Goal: Information Seeking & Learning: Find specific fact

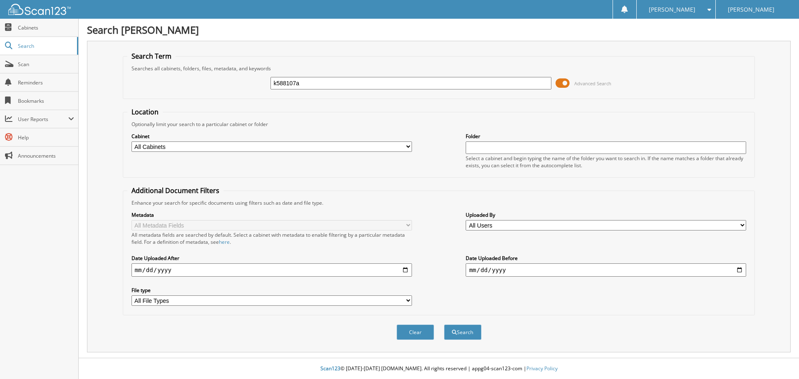
type input "k588107a"
click at [444, 325] on button "Search" at bounding box center [462, 332] width 37 height 15
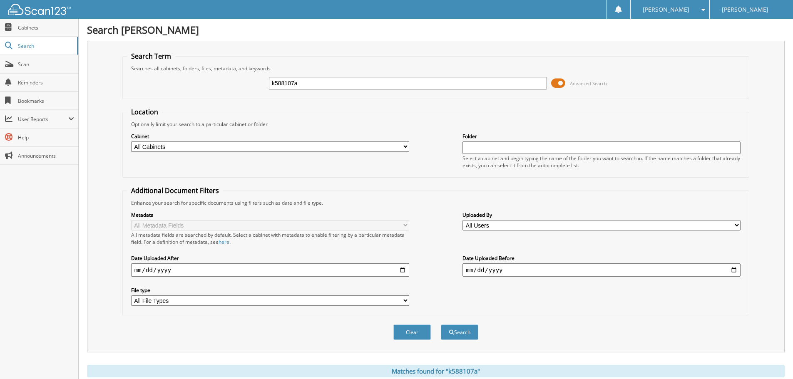
drag, startPoint x: 298, startPoint y: 81, endPoint x: 100, endPoint y: 72, distance: 198.7
click at [146, 76] on div "k588107a Advanced Search" at bounding box center [435, 83] width 617 height 22
type input "k221333"
click at [441, 325] on button "Search" at bounding box center [459, 332] width 37 height 15
drag, startPoint x: 356, startPoint y: 82, endPoint x: 0, endPoint y: 129, distance: 359.4
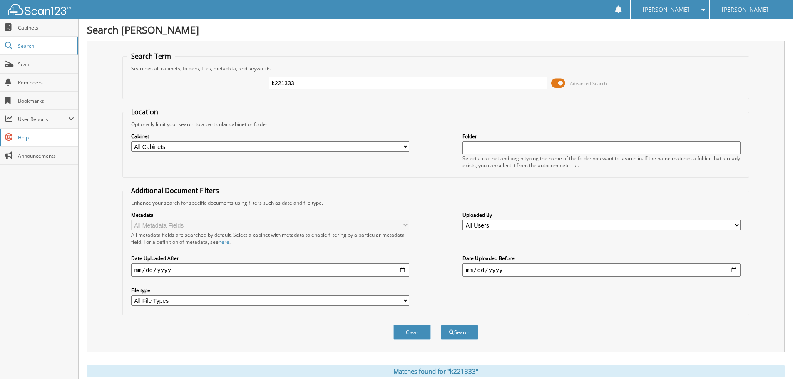
click at [57, 112] on body "[PERSON_NAME] Settings Logout [PERSON_NAME] Kia Close Cabinets Search Scan" at bounding box center [396, 307] width 793 height 615
type input "k315414"
click at [441, 325] on button "Search" at bounding box center [459, 332] width 37 height 15
click at [85, 86] on div "Search Jim Butler Kia Search Term Searches all cabinets, folders, files, metada…" at bounding box center [436, 307] width 714 height 615
type input "k111264"
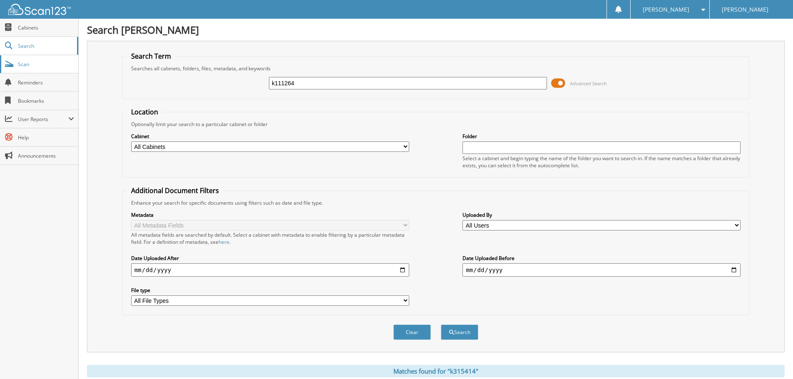
click at [441, 325] on button "Search" at bounding box center [459, 332] width 37 height 15
click at [49, 85] on body "Ashley G. Settings Logout Jim Butler Kia Close Cabinets Search Scan" at bounding box center [396, 255] width 793 height 511
type input "k369308a"
click at [441, 325] on button "Search" at bounding box center [459, 332] width 37 height 15
click at [156, 67] on fieldset "Search Term Searches all cabinets, folders, files, metadata, and keywords k3693…" at bounding box center [435, 75] width 627 height 47
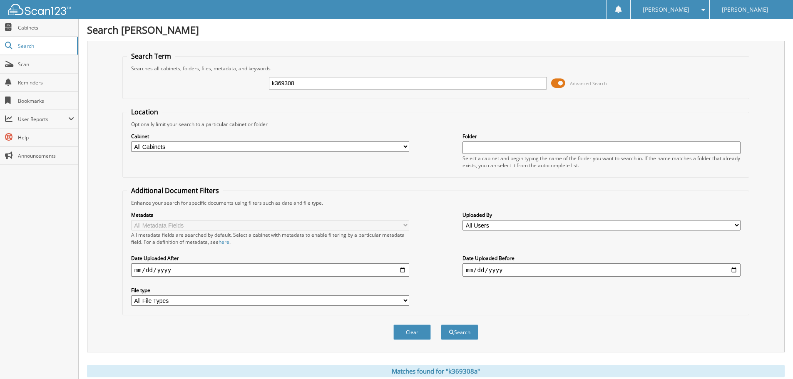
type input "k369308"
click at [441, 325] on button "Search" at bounding box center [459, 332] width 37 height 15
drag, startPoint x: 335, startPoint y: 85, endPoint x: 0, endPoint y: 107, distance: 335.3
click at [1, 112] on body "[PERSON_NAME] Settings Logout [PERSON_NAME] Kia Close Cabinets Search Scan" at bounding box center [396, 325] width 793 height 650
type input "k646376"
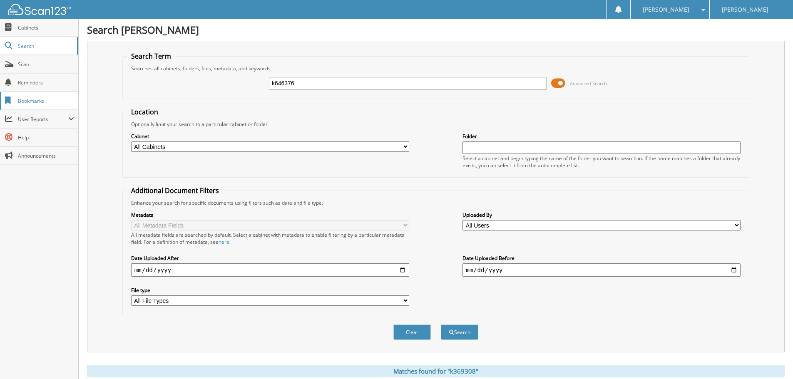
click at [441, 325] on button "Search" at bounding box center [459, 332] width 37 height 15
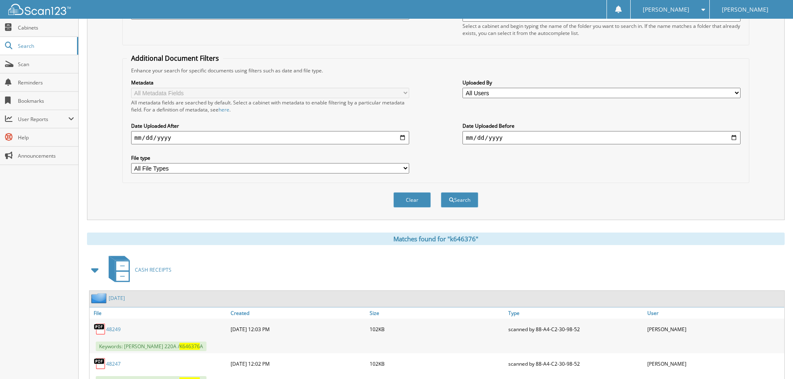
scroll to position [7, 0]
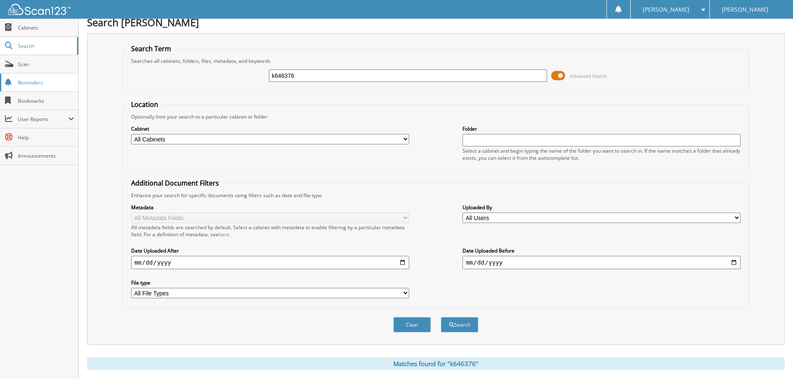
drag, startPoint x: 369, startPoint y: 78, endPoint x: 72, endPoint y: 84, distance: 297.2
click at [72, 84] on body "[PERSON_NAME] Settings Logout [PERSON_NAME] Kia Close Cabinets Search Scan" at bounding box center [396, 352] width 793 height 719
type input "k053805a"
click at [441, 317] on button "Search" at bounding box center [459, 324] width 37 height 15
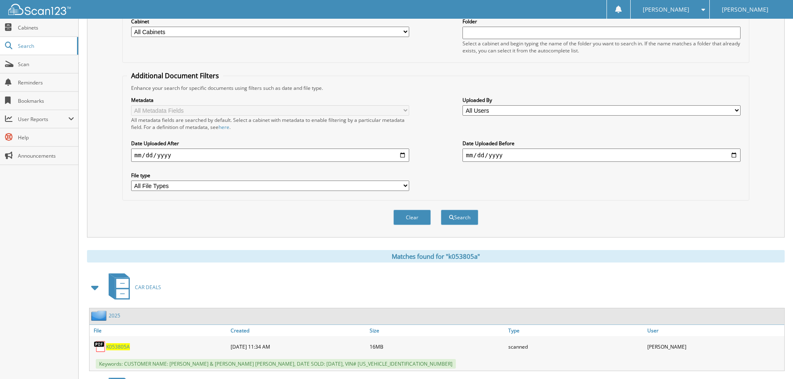
scroll to position [339, 0]
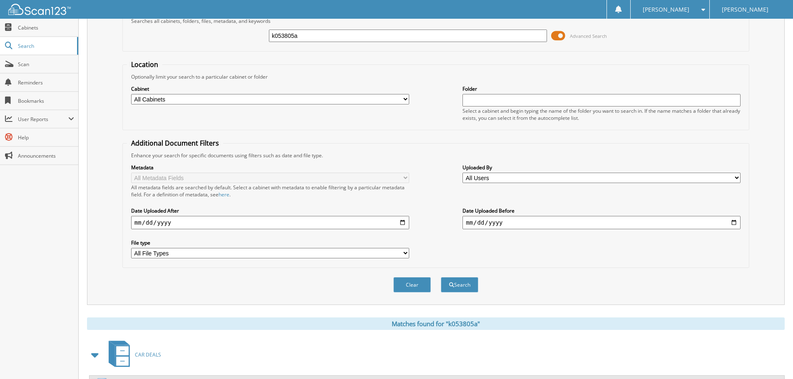
click at [166, 0] on html "Ashley G. Settings Logout Jim Butler Kia Close Cabinets Search" at bounding box center [396, 311] width 793 height 717
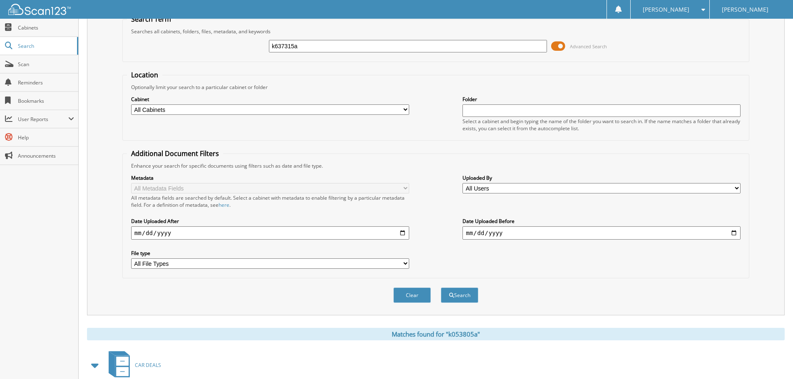
type input "k637315a"
click at [441, 288] on button "Search" at bounding box center [459, 295] width 37 height 15
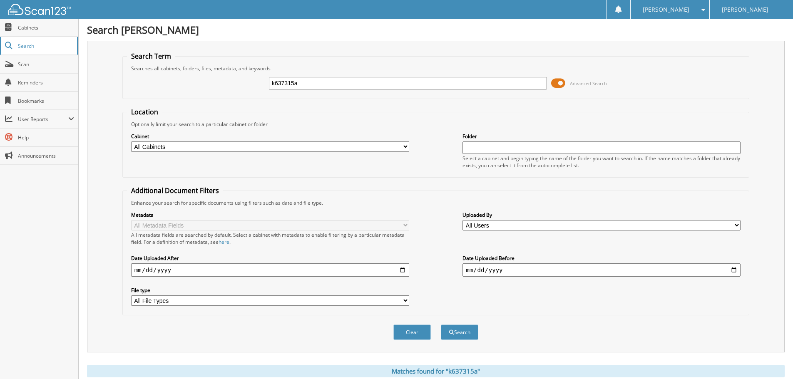
drag, startPoint x: 250, startPoint y: 83, endPoint x: 0, endPoint y: 55, distance: 252.1
click at [109, 81] on div "Search Term Searches all cabinets, folders, files, metadata, and keywords k6373…" at bounding box center [435, 197] width 697 height 312
type input "k070660a"
click at [441, 325] on button "Search" at bounding box center [459, 332] width 37 height 15
drag, startPoint x: 317, startPoint y: 86, endPoint x: 0, endPoint y: 209, distance: 340.7
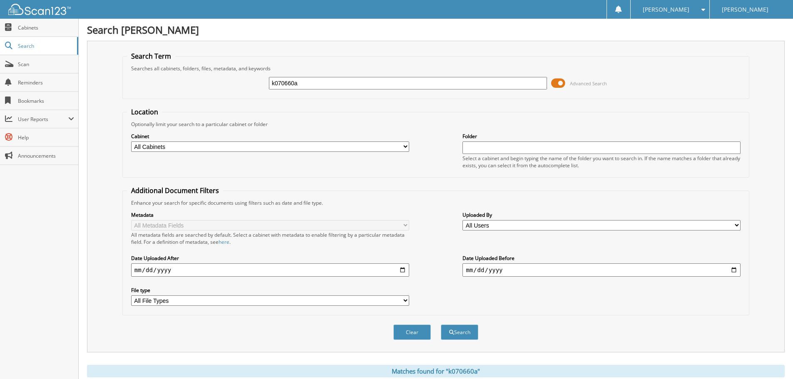
click at [23, 120] on body "Ashley G. Settings Logout Jim Butler Kia Close Cabinets Search Scan" at bounding box center [396, 307] width 793 height 615
type input "k359822"
click at [441, 325] on button "Search" at bounding box center [459, 332] width 37 height 15
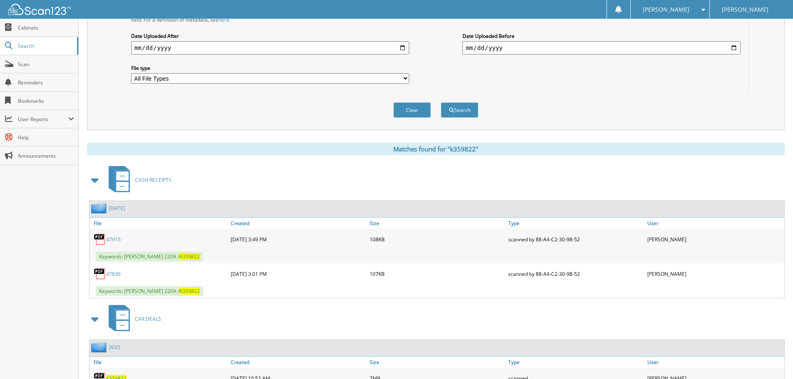
scroll to position [22, 0]
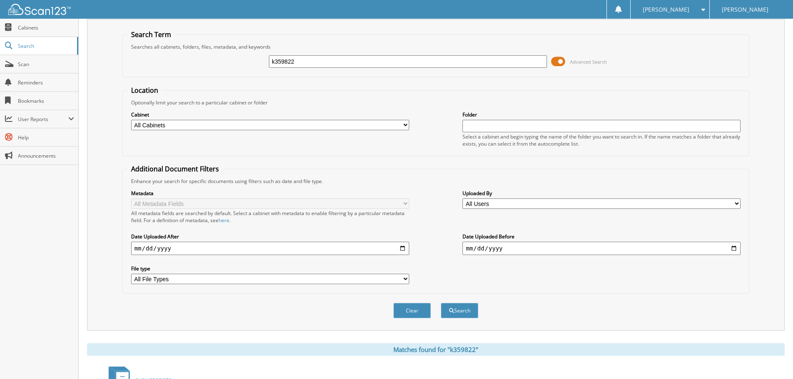
click at [171, 41] on fieldset "Search Term Searches all cabinets, folders, files, metadata, and keywords k3598…" at bounding box center [435, 53] width 627 height 47
type input "k231774"
click at [441, 303] on button "Search" at bounding box center [459, 310] width 37 height 15
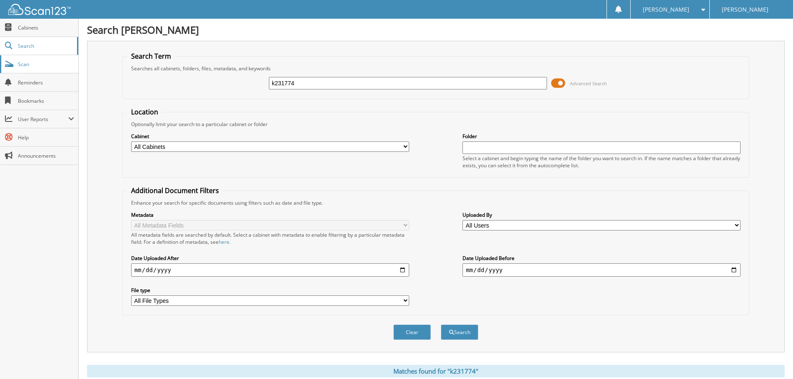
drag, startPoint x: 333, startPoint y: 82, endPoint x: 0, endPoint y: 62, distance: 333.9
click at [48, 70] on body "[PERSON_NAME] Settings Logout [PERSON_NAME] Kia Close Cabinets Search Scan" at bounding box center [396, 255] width 793 height 511
type input "k767877a"
click at [441, 325] on button "Search" at bounding box center [459, 332] width 37 height 15
drag, startPoint x: 321, startPoint y: 79, endPoint x: 0, endPoint y: 42, distance: 323.4
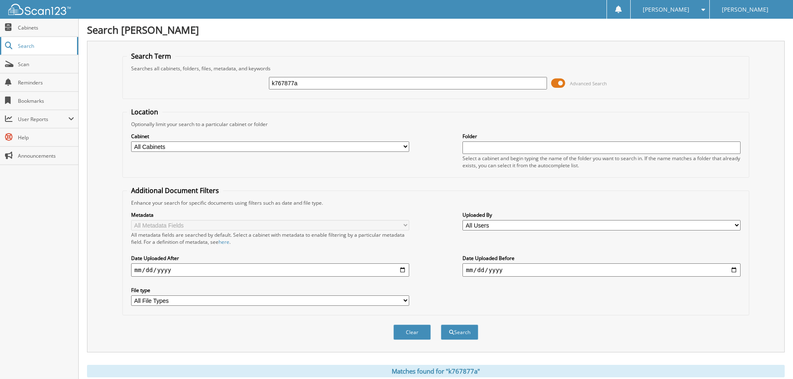
click at [4, 75] on body "[PERSON_NAME] Settings Logout [PERSON_NAME] Kia Close Cabinets Search Scan" at bounding box center [396, 341] width 793 height 683
type input "k289310a"
click at [441, 325] on button "Search" at bounding box center [459, 332] width 37 height 15
click at [23, 93] on body "[PERSON_NAME] Settings Logout [PERSON_NAME] Kia Close Cabinets Search Scan" at bounding box center [396, 325] width 793 height 650
type input "k322175"
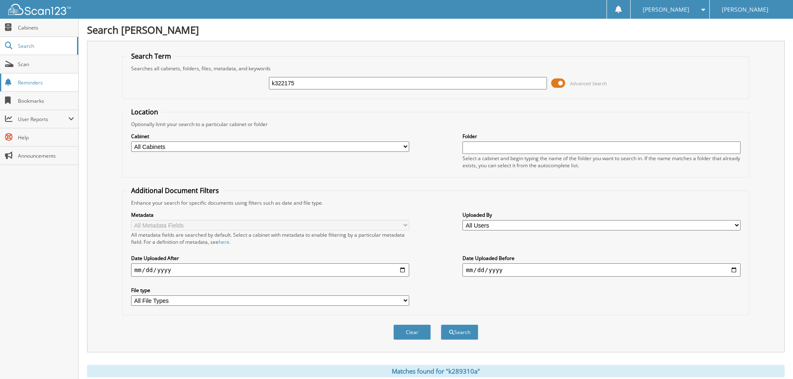
click at [441, 325] on button "Search" at bounding box center [459, 332] width 37 height 15
click at [107, 86] on div "Search Term Searches all cabinets, folders, files, metadata, and keywords k3221…" at bounding box center [435, 197] width 697 height 312
type input "k"
type input "a5462"
click at [441, 325] on button "Search" at bounding box center [459, 332] width 37 height 15
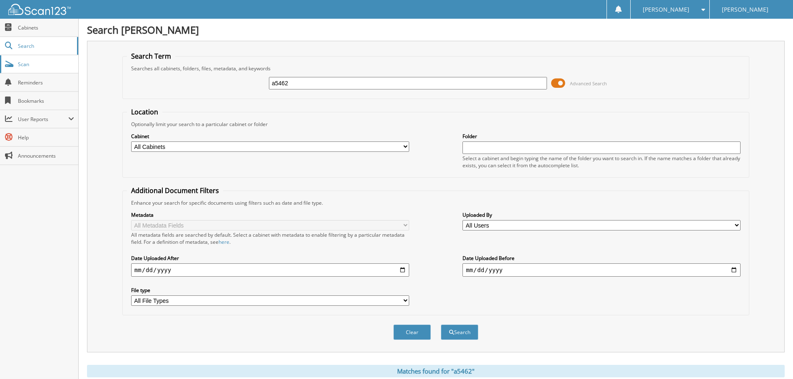
click at [92, 47] on div "Search Term Searches all cabinets, folders, files, metadata, and keywords a5462…" at bounding box center [435, 197] width 697 height 312
type input "k635562a"
click at [441, 325] on button "Search" at bounding box center [459, 332] width 37 height 15
drag, startPoint x: 311, startPoint y: 84, endPoint x: 107, endPoint y: 74, distance: 203.7
click at [123, 78] on fieldset "Search Term Searches all cabinets, folders, files, metadata, and keywords k6355…" at bounding box center [435, 75] width 627 height 47
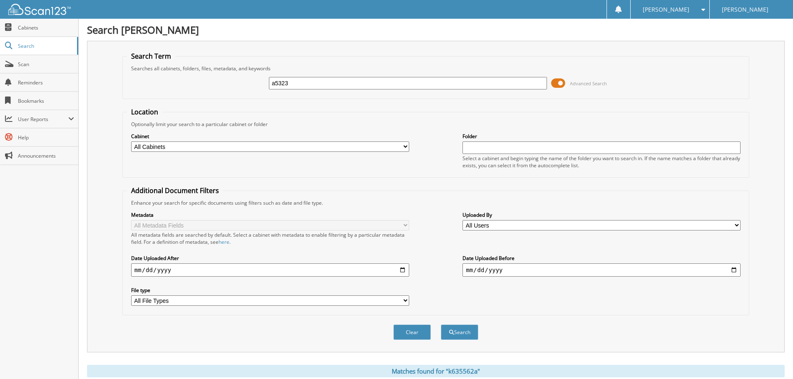
type input "a5323"
click at [441, 325] on button "Search" at bounding box center [459, 332] width 37 height 15
drag, startPoint x: 379, startPoint y: 83, endPoint x: 41, endPoint y: 40, distance: 341.4
click at [89, 50] on div "Search Term Searches all cabinets, folders, files, metadata, and keywords a5323…" at bounding box center [435, 197] width 697 height 312
type input "k567436b"
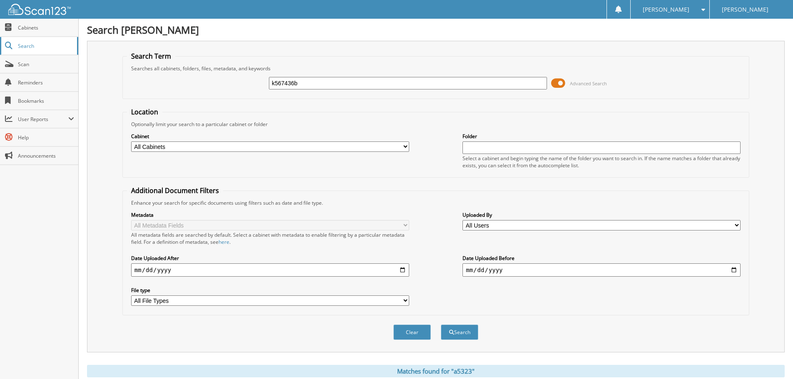
click at [441, 325] on button "Search" at bounding box center [459, 332] width 37 height 15
drag, startPoint x: 318, startPoint y: 79, endPoint x: 0, endPoint y: 42, distance: 320.6
click at [114, 31] on div "Search Jim Butler Kia Search Term Searches all cabinets, folders, files, metada…" at bounding box center [436, 307] width 714 height 615
type input "k043062"
click at [441, 325] on button "Search" at bounding box center [459, 332] width 37 height 15
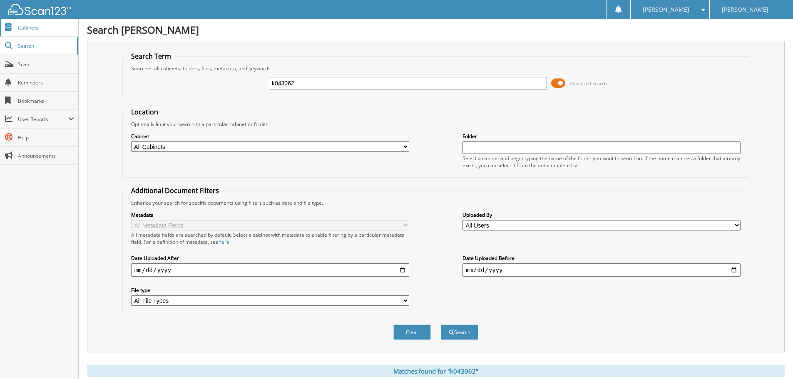
drag, startPoint x: 294, startPoint y: 79, endPoint x: 12, endPoint y: 22, distance: 287.0
click at [37, 24] on body "[PERSON_NAME] Settings Logout [PERSON_NAME] Kia Close Cabinets Search Scan" at bounding box center [396, 325] width 793 height 650
type input "k360142"
click at [441, 325] on button "Search" at bounding box center [459, 332] width 37 height 15
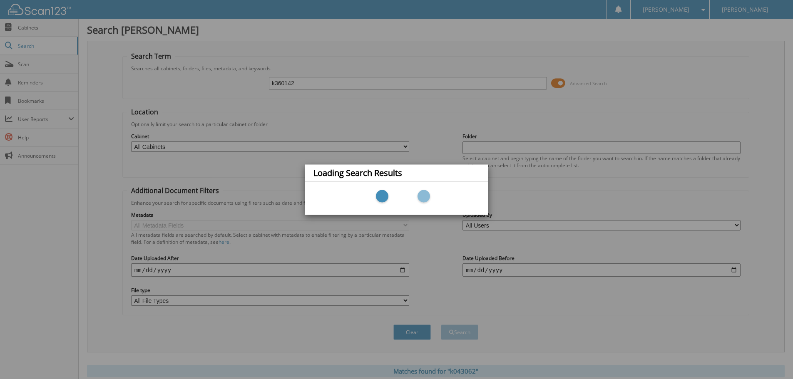
click at [556, 118] on div "Loading Search Results" at bounding box center [396, 189] width 793 height 379
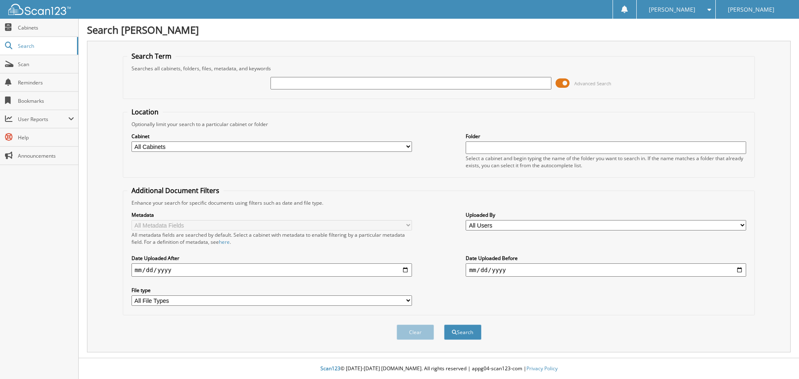
click at [387, 82] on input "text" at bounding box center [410, 83] width 280 height 12
type input "k360142"
click at [444, 325] on button "Search" at bounding box center [462, 332] width 37 height 15
type input "k360142"
click at [444, 325] on button "Search" at bounding box center [462, 332] width 37 height 15
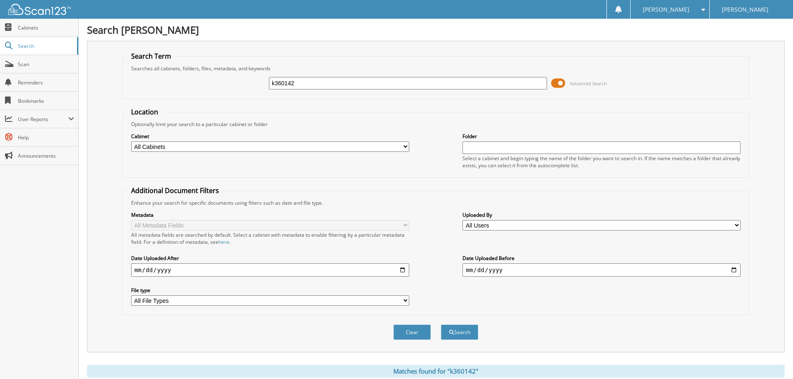
click at [116, 32] on div "Search Jim Butler Kia Search Term Searches all cabinets, folders, files, metada…" at bounding box center [436, 255] width 714 height 511
type input "k366566"
click at [441, 325] on button "Search" at bounding box center [459, 332] width 37 height 15
drag, startPoint x: 357, startPoint y: 84, endPoint x: 39, endPoint y: 44, distance: 320.9
click at [86, 52] on div "Search Jim Butler Kia Search Term Searches all cabinets, folders, files, metada…" at bounding box center [436, 255] width 714 height 511
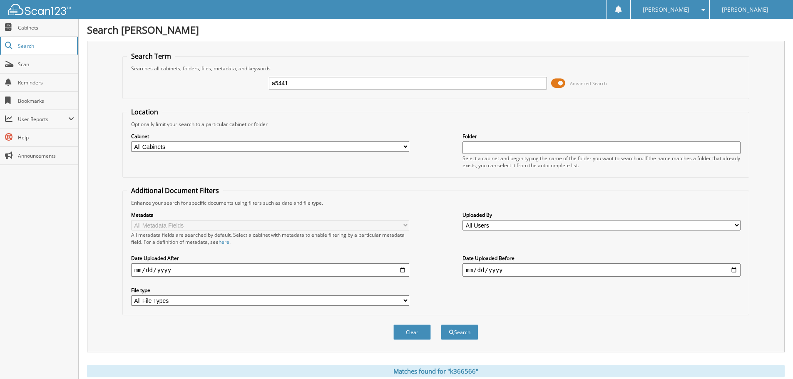
type input "a5441"
click at [441, 325] on button "Search" at bounding box center [459, 332] width 37 height 15
drag, startPoint x: 327, startPoint y: 87, endPoint x: 0, endPoint y: 128, distance: 330.0
click at [0, 91] on body "Ashley G. Settings Logout Jim Butler Kia Close Cabinets Search Scan" at bounding box center [396, 307] width 793 height 615
type input "a5417"
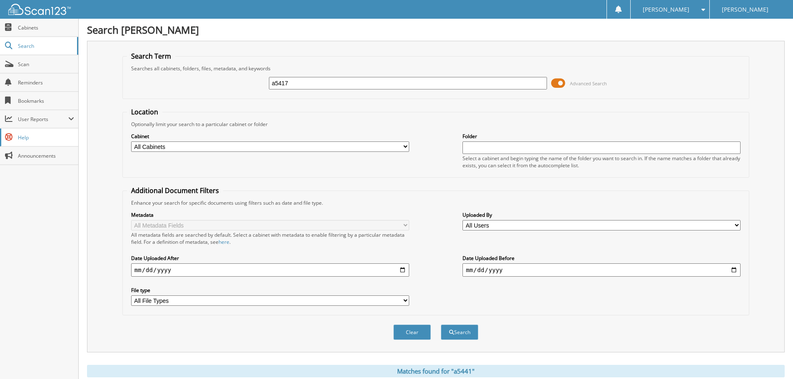
click at [441, 325] on button "Search" at bounding box center [459, 332] width 37 height 15
click at [174, 46] on div "Search Term Searches all cabinets, folders, files, metadata, and keywords a5417…" at bounding box center [435, 197] width 697 height 312
type input "kk345306a"
click at [441, 325] on button "Search" at bounding box center [459, 332] width 37 height 15
drag, startPoint x: 375, startPoint y: 82, endPoint x: 0, endPoint y: 82, distance: 375.3
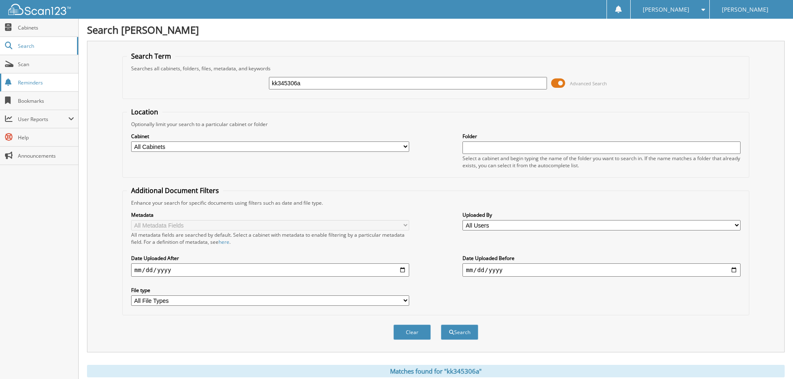
click at [50, 70] on body "[PERSON_NAME] Settings Logout [PERSON_NAME] Kia Close Cabinets Search Scan" at bounding box center [396, 307] width 793 height 615
type input "k636283"
click at [441, 325] on button "Search" at bounding box center [459, 332] width 37 height 15
drag, startPoint x: 334, startPoint y: 85, endPoint x: 32, endPoint y: 64, distance: 302.0
click at [68, 68] on body "[PERSON_NAME] Settings Logout [PERSON_NAME] Kia Close Cabinets Search Scan" at bounding box center [396, 307] width 793 height 615
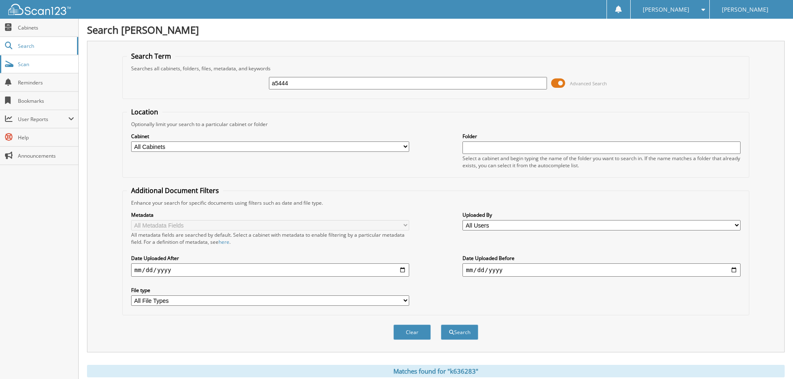
type input "a5444"
click at [441, 325] on button "Search" at bounding box center [459, 332] width 37 height 15
click at [96, 47] on div "Search Term Searches all cabinets, folders, files, metadata, and keywords a5444…" at bounding box center [435, 197] width 697 height 312
type input "k040784"
click at [441, 325] on button "Search" at bounding box center [459, 332] width 37 height 15
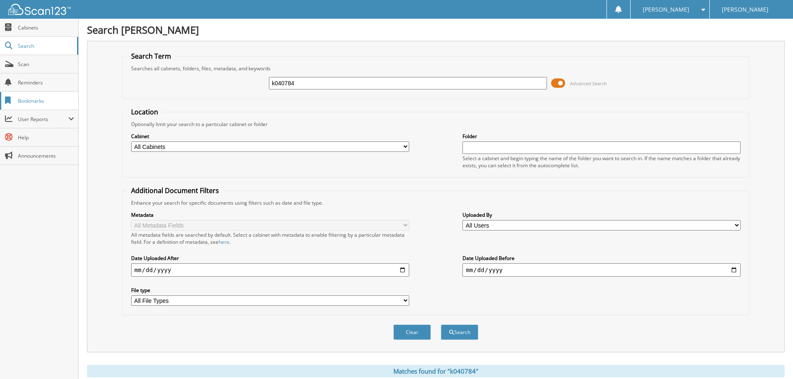
drag, startPoint x: 318, startPoint y: 87, endPoint x: 0, endPoint y: 108, distance: 319.0
click at [30, 77] on body "[PERSON_NAME] Settings Logout [PERSON_NAME] Kia Close Cabinets Search Scan" at bounding box center [396, 255] width 793 height 511
type input "k284421"
click at [441, 325] on button "Search" at bounding box center [459, 332] width 37 height 15
drag, startPoint x: 356, startPoint y: 78, endPoint x: 72, endPoint y: 70, distance: 283.5
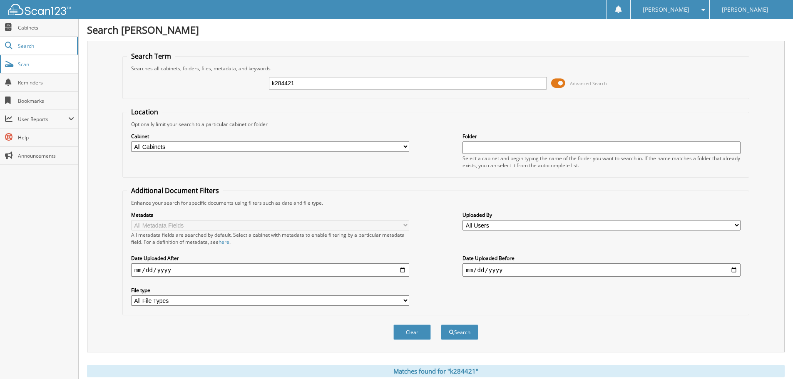
click at [76, 77] on body "[PERSON_NAME] Settings Logout [PERSON_NAME] Kia Close Cabinets Search Scan" at bounding box center [396, 376] width 793 height 752
type input "k548633"
click at [441, 325] on button "Search" at bounding box center [459, 332] width 37 height 15
drag, startPoint x: 323, startPoint y: 87, endPoint x: 0, endPoint y: 1, distance: 334.0
click at [10, 46] on body "[PERSON_NAME] Settings Logout [PERSON_NAME] Kia Close Cabinets Search Scan" at bounding box center [396, 307] width 793 height 615
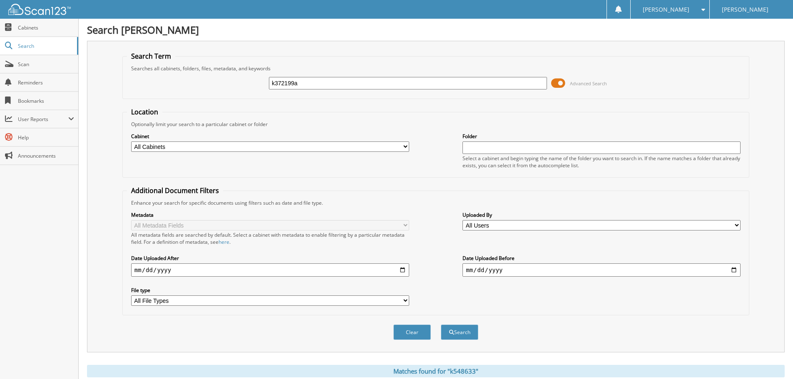
type input "k372199a"
click at [441, 325] on button "Search" at bounding box center [459, 332] width 37 height 15
drag, startPoint x: 336, startPoint y: 82, endPoint x: 0, endPoint y: 46, distance: 338.2
click at [0, 60] on body "Ashley G. Settings Logout Jim Butler Kia Close Cabinets Search Scan" at bounding box center [396, 255] width 793 height 511
type input "k092834"
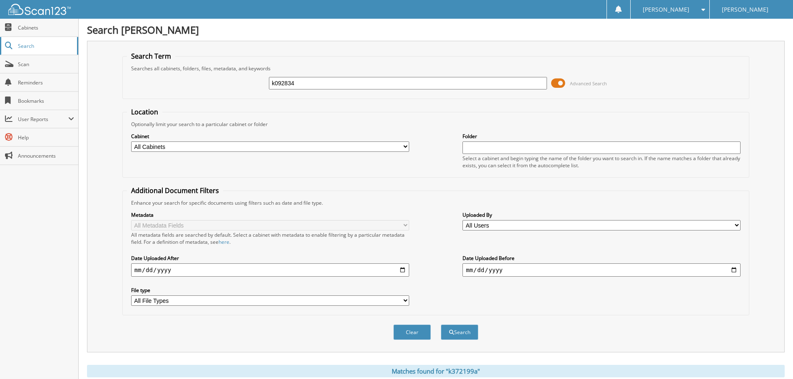
click at [441, 325] on button "Search" at bounding box center [459, 332] width 37 height 15
drag, startPoint x: 343, startPoint y: 84, endPoint x: 0, endPoint y: 168, distance: 352.9
click at [98, 92] on div "Search Term Searches all cabinets, folders, files, metadata, and keywords k0928…" at bounding box center [435, 197] width 697 height 312
type input "k372199"
click at [441, 325] on button "Search" at bounding box center [459, 332] width 37 height 15
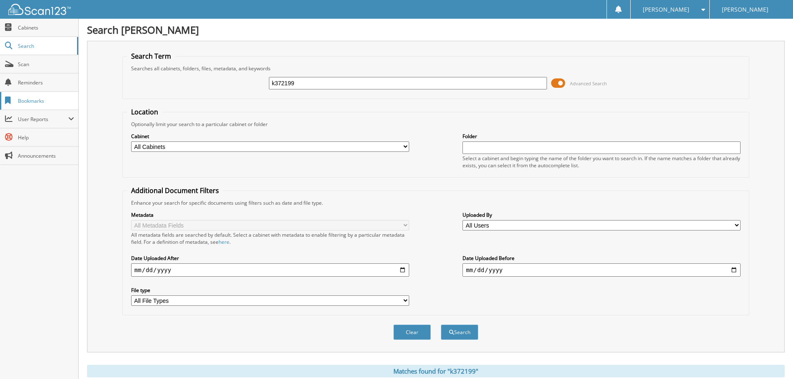
drag, startPoint x: 192, startPoint y: 77, endPoint x: 0, endPoint y: 109, distance: 194.8
click at [34, 97] on body "[PERSON_NAME] Settings Logout [PERSON_NAME] Kia Close Cabinets Search Scan" at bounding box center [396, 273] width 793 height 546
type input "k143246a"
click at [441, 325] on button "Search" at bounding box center [459, 332] width 37 height 15
drag, startPoint x: 387, startPoint y: 87, endPoint x: 0, endPoint y: 32, distance: 391.0
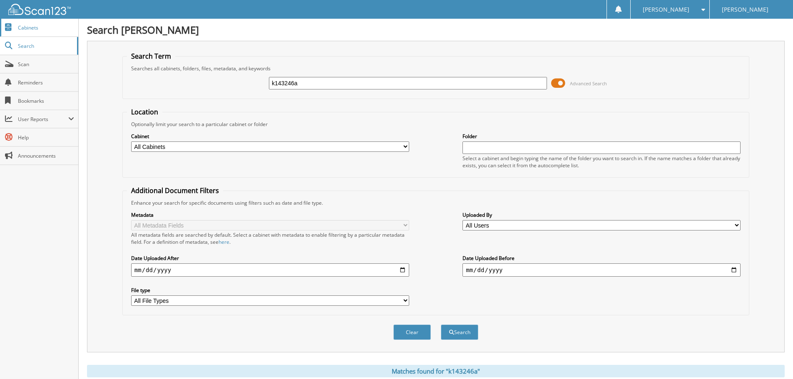
click at [94, 65] on div "Search Term Searches all cabinets, folders, files, metadata, and keywords k1432…" at bounding box center [435, 197] width 697 height 312
type input "k321991"
click at [441, 325] on button "Search" at bounding box center [459, 332] width 37 height 15
drag, startPoint x: 83, startPoint y: 102, endPoint x: 0, endPoint y: 51, distance: 97.3
click at [27, 97] on body "[PERSON_NAME] Settings Logout [PERSON_NAME] Kia Close Cabinets Search Scan" at bounding box center [396, 307] width 793 height 615
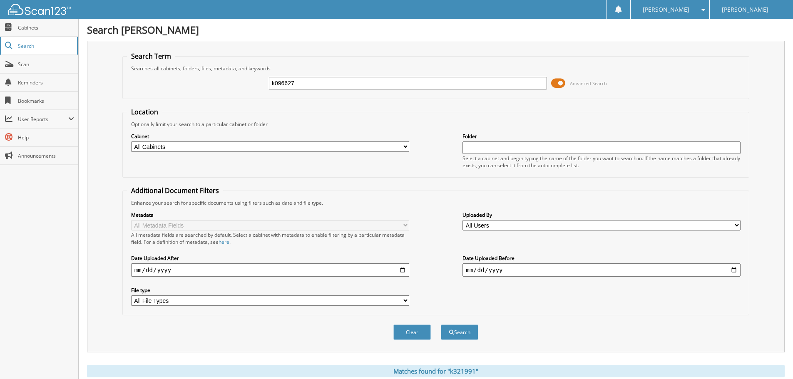
type input "k096627"
click at [441, 325] on button "Search" at bounding box center [459, 332] width 37 height 15
drag, startPoint x: 380, startPoint y: 72, endPoint x: 0, endPoint y: 174, distance: 393.6
click at [0, 42] on body "[PERSON_NAME] Settings Logout [PERSON_NAME] Kia Close Cabinets Search Scan" at bounding box center [396, 307] width 793 height 615
type input "k286568"
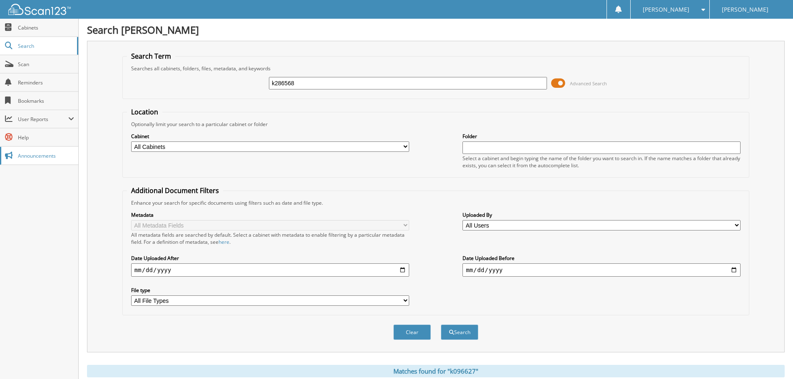
click at [441, 325] on button "Search" at bounding box center [459, 332] width 37 height 15
drag, startPoint x: 52, startPoint y: 26, endPoint x: 0, endPoint y: 29, distance: 52.1
click at [6, 25] on body "[PERSON_NAME] Settings Logout [PERSON_NAME] Kia Close Cabinets Search Scan" at bounding box center [396, 307] width 793 height 615
type input "k612883"
click at [441, 325] on button "Search" at bounding box center [459, 332] width 37 height 15
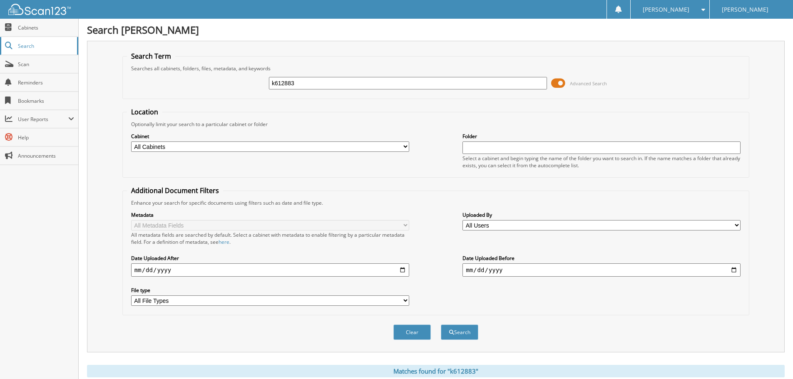
drag, startPoint x: 379, startPoint y: 90, endPoint x: 0, endPoint y: 42, distance: 382.2
click at [56, 83] on body "[PERSON_NAME] Settings Logout [PERSON_NAME] Kia Close Cabinets Search Scan" at bounding box center [396, 307] width 793 height 615
click at [346, 81] on input "k612883" at bounding box center [408, 83] width 278 height 12
drag, startPoint x: 358, startPoint y: 81, endPoint x: 52, endPoint y: 9, distance: 314.6
click at [82, 52] on div "Search Jim Butler Kia Search Term Searches all cabinets, folders, files, metada…" at bounding box center [436, 307] width 714 height 615
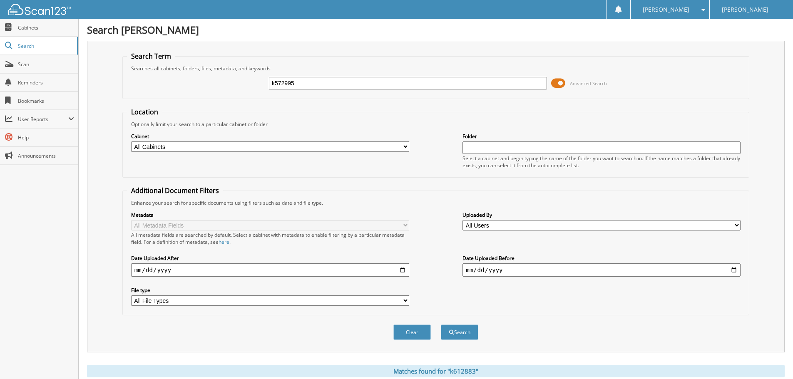
type input "k572995"
click at [441, 325] on button "Search" at bounding box center [459, 332] width 37 height 15
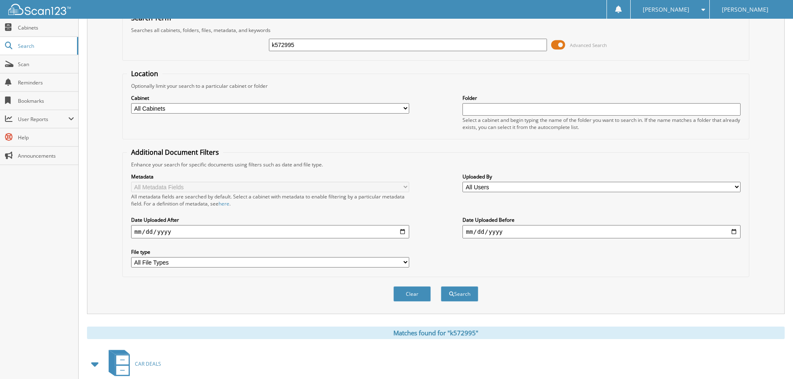
scroll to position [29, 0]
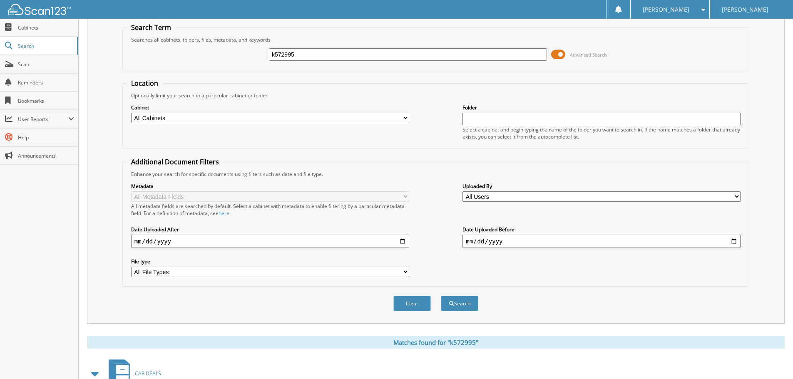
drag, startPoint x: 385, startPoint y: 54, endPoint x: 0, endPoint y: 4, distance: 388.1
click at [132, 55] on div "k572995 Advanced Search" at bounding box center [435, 54] width 617 height 22
type input "k259548"
click at [441, 296] on button "Search" at bounding box center [459, 303] width 37 height 15
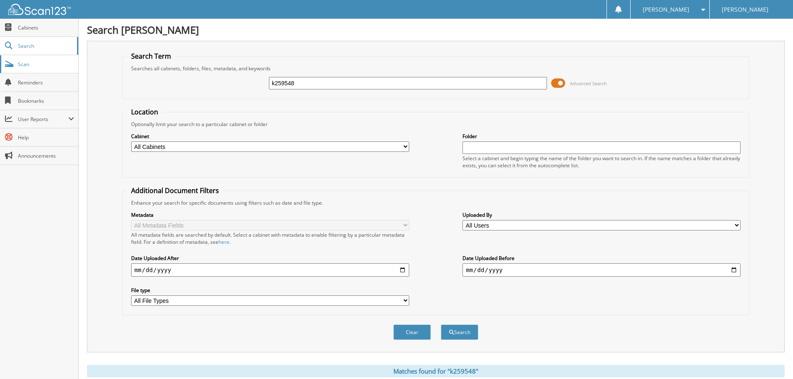
drag, startPoint x: 346, startPoint y: 82, endPoint x: 46, endPoint y: 68, distance: 300.4
click at [59, 74] on body "Ashley G. Settings Logout Jim Butler Kia Close Cabinets Search Scan" at bounding box center [396, 307] width 793 height 615
type input "k624199a"
click at [441, 325] on button "Search" at bounding box center [459, 332] width 37 height 15
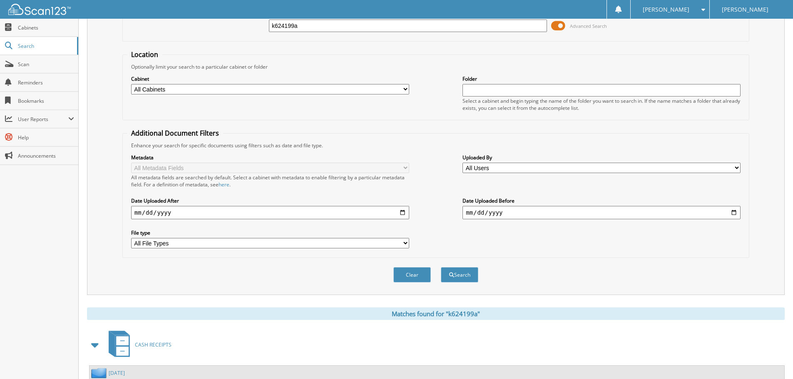
scroll to position [22, 0]
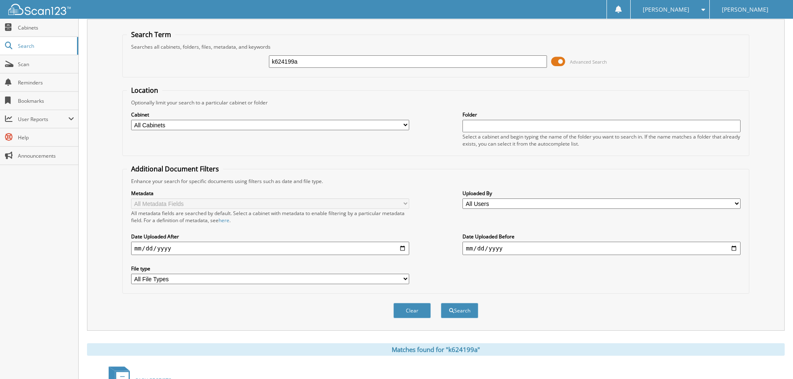
drag, startPoint x: 344, startPoint y: 60, endPoint x: 17, endPoint y: 10, distance: 331.4
click at [82, 43] on div "Search Jim Butler Kia Search Term Searches all cabinets, folders, files, metada…" at bounding box center [436, 303] width 714 height 650
type input "k352334"
click at [441, 303] on button "Search" at bounding box center [459, 310] width 37 height 15
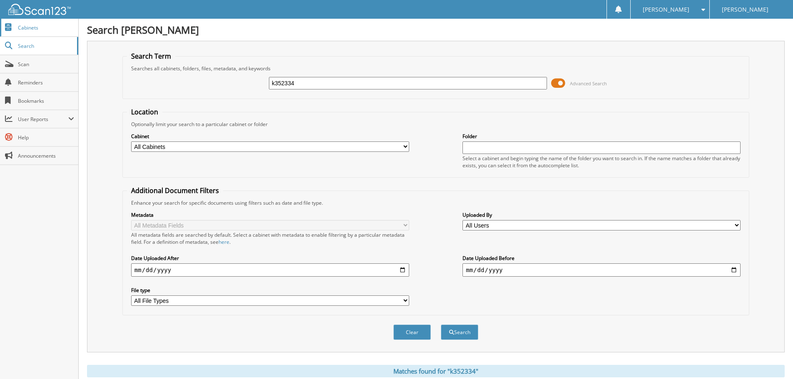
drag, startPoint x: 315, startPoint y: 85, endPoint x: 12, endPoint y: 19, distance: 309.6
click at [101, 53] on div "Search Term Searches all cabinets, folders, files, metadata, and keywords k3523…" at bounding box center [435, 197] width 697 height 312
type input "k247425"
click at [441, 325] on button "Search" at bounding box center [459, 332] width 37 height 15
drag, startPoint x: 361, startPoint y: 85, endPoint x: 0, endPoint y: 99, distance: 361.0
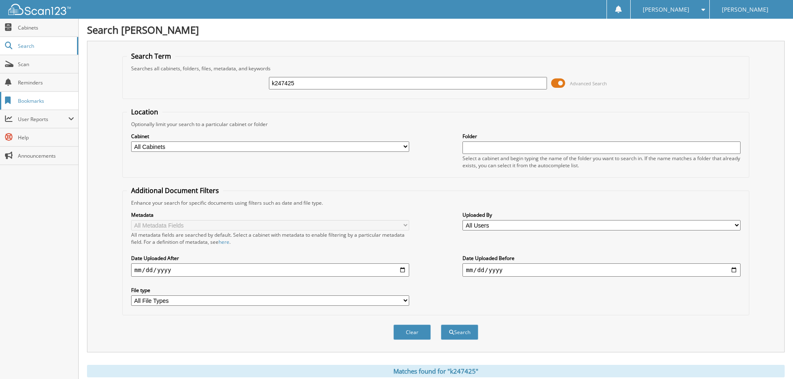
click at [46, 98] on body "Ashley G. Settings Logout Jim Butler Kia Close Cabinets Search Scan" at bounding box center [396, 307] width 793 height 615
type input "a5425"
click at [441, 325] on button "Search" at bounding box center [459, 332] width 37 height 15
click at [117, 35] on div "Search [PERSON_NAME] Search Term Searches all cabinets, folders, files, metadat…" at bounding box center [436, 307] width 714 height 615
type input "k271293"
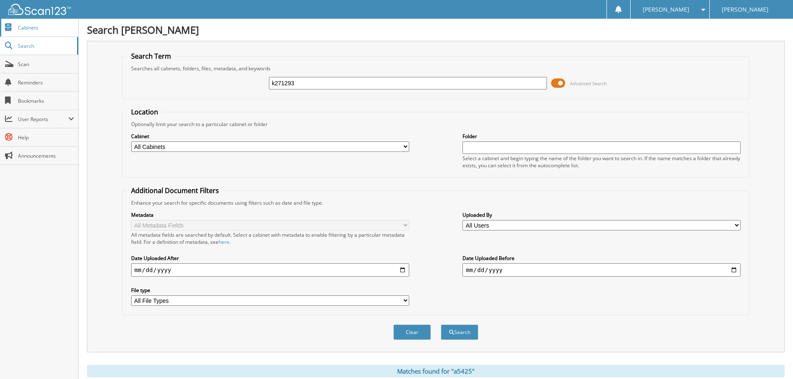
click at [441, 325] on button "Search" at bounding box center [459, 332] width 37 height 15
drag, startPoint x: 349, startPoint y: 84, endPoint x: 0, endPoint y: 74, distance: 349.2
click at [15, 77] on body "[PERSON_NAME] Settings Logout [PERSON_NAME] Kia Close Cabinets Search Scan" at bounding box center [396, 307] width 793 height 615
type input "k270880a"
click at [441, 325] on button "Search" at bounding box center [459, 332] width 37 height 15
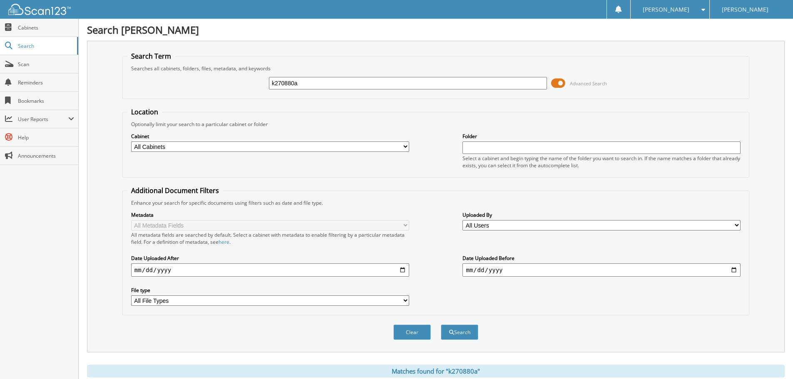
click at [162, 68] on fieldset "Search Term Searches all cabinets, folders, files, metadata, and keywords k2708…" at bounding box center [435, 75] width 627 height 47
type input "k225480"
click at [441, 325] on button "Search" at bounding box center [459, 332] width 37 height 15
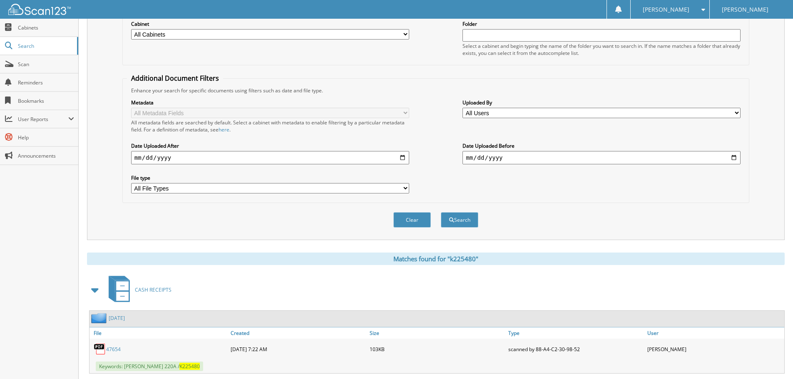
scroll to position [29, 0]
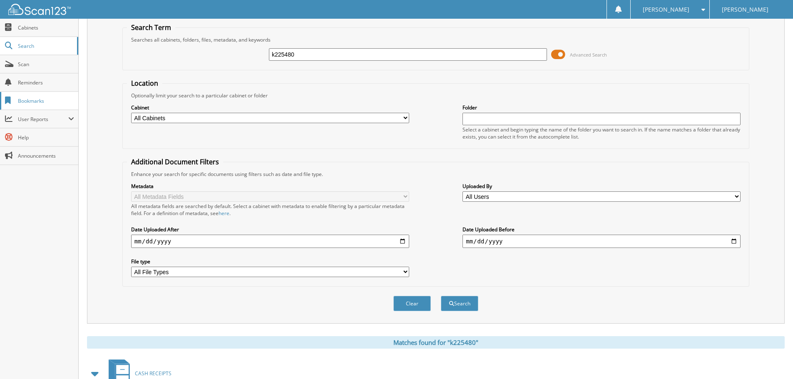
drag, startPoint x: 350, startPoint y: 54, endPoint x: 0, endPoint y: 92, distance: 351.6
click at [7, 38] on body "[PERSON_NAME] Settings Logout [PERSON_NAME] Kia Close Cabinets Search Scan" at bounding box center [396, 278] width 793 height 615
type input "a5440"
click at [441, 296] on button "Search" at bounding box center [459, 303] width 37 height 15
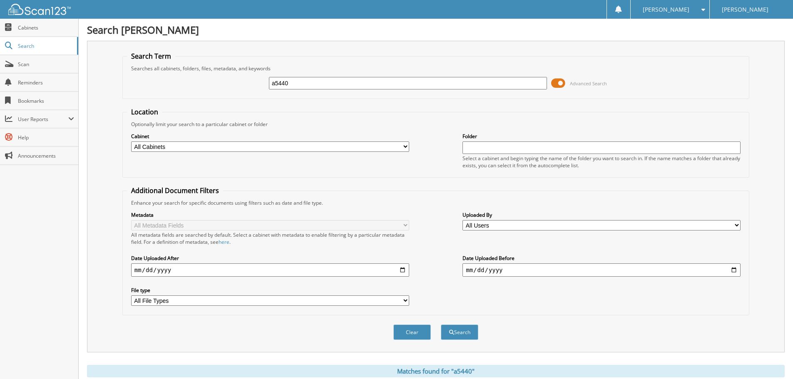
drag, startPoint x: 347, startPoint y: 79, endPoint x: 128, endPoint y: 81, distance: 219.3
click at [128, 81] on div "a5440 Advanced Search" at bounding box center [435, 83] width 617 height 22
type input "k621467"
click at [441, 325] on button "Search" at bounding box center [459, 332] width 37 height 15
click at [0, 98] on body "[PERSON_NAME] Settings Logout [PERSON_NAME] Kia Close Cabinets Search Scan" at bounding box center [396, 255] width 793 height 511
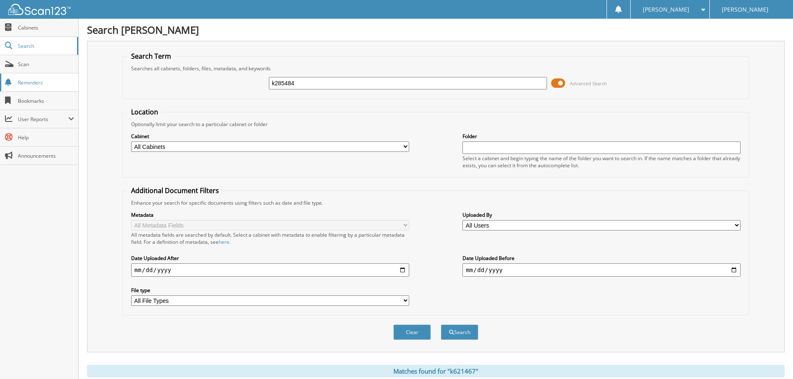
type input "k285484"
click at [441, 325] on button "Search" at bounding box center [459, 332] width 37 height 15
drag, startPoint x: 378, startPoint y: 78, endPoint x: 0, endPoint y: 155, distance: 385.9
click at [0, 110] on body "Ashley G. Settings Logout Jim Butler Kia Close Cabinets Search Scan" at bounding box center [396, 307] width 793 height 615
type input "k374725"
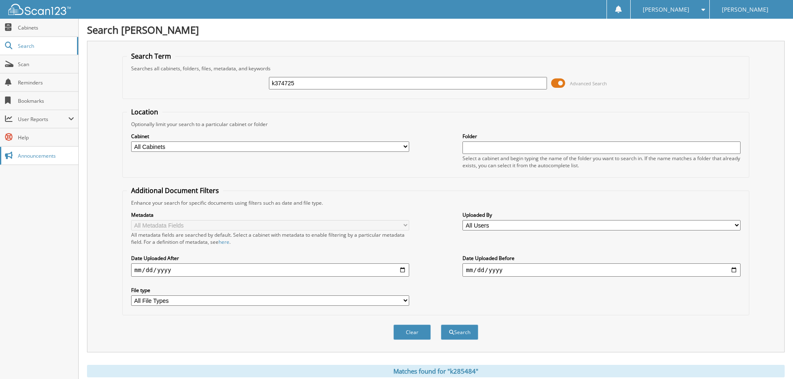
click at [441, 325] on button "Search" at bounding box center [459, 332] width 37 height 15
drag, startPoint x: 368, startPoint y: 84, endPoint x: 49, endPoint y: 3, distance: 328.9
click at [126, 53] on fieldset "Search Term Searches all cabinets, folders, files, metadata, and keywords k3747…" at bounding box center [435, 75] width 627 height 47
type input "k635997"
click at [441, 325] on button "Search" at bounding box center [459, 332] width 37 height 15
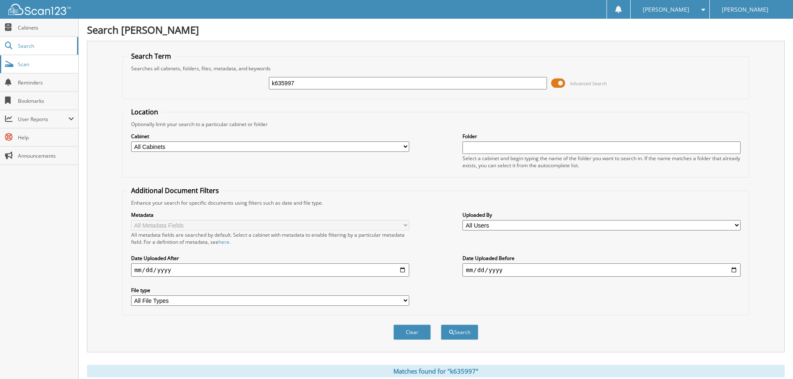
drag, startPoint x: 310, startPoint y: 85, endPoint x: 0, endPoint y: 57, distance: 311.7
click at [0, 37] on body "[PERSON_NAME] Settings Logout [PERSON_NAME] Kia Close Cabinets Search Scan" at bounding box center [396, 307] width 793 height 615
type input "k109523"
click at [441, 325] on button "Search" at bounding box center [459, 332] width 37 height 15
click at [50, 67] on body "[PERSON_NAME] Settings Logout [PERSON_NAME] Kia Close Cabinets Search Scan" at bounding box center [396, 255] width 793 height 511
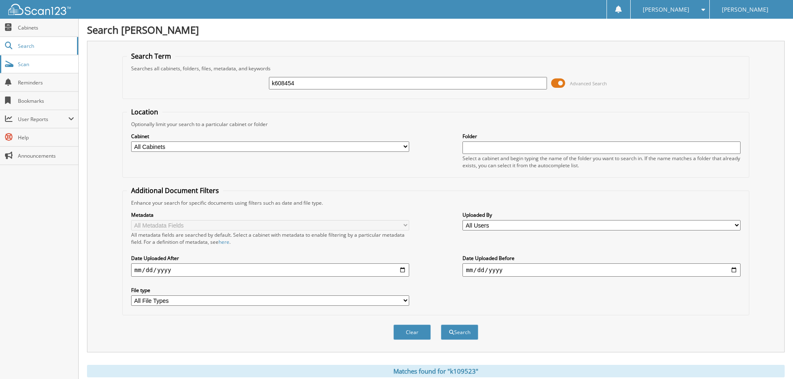
type input "k608454"
click at [441, 325] on button "Search" at bounding box center [459, 332] width 37 height 15
drag, startPoint x: 320, startPoint y: 74, endPoint x: 163, endPoint y: 128, distance: 166.1
click at [104, 68] on div "Search Term Searches all cabinets, folders, files, metadata, and keywords k6084…" at bounding box center [435, 197] width 697 height 312
type input "k115488"
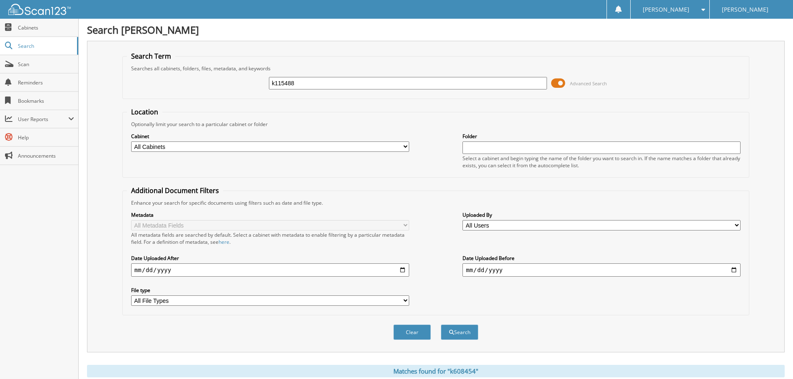
click at [441, 325] on button "Search" at bounding box center [459, 332] width 37 height 15
drag, startPoint x: 338, startPoint y: 84, endPoint x: 0, endPoint y: 84, distance: 338.3
click at [132, 80] on div "k115488 Advanced Search" at bounding box center [435, 83] width 617 height 22
type input "k104235"
click at [441, 325] on button "Search" at bounding box center [459, 332] width 37 height 15
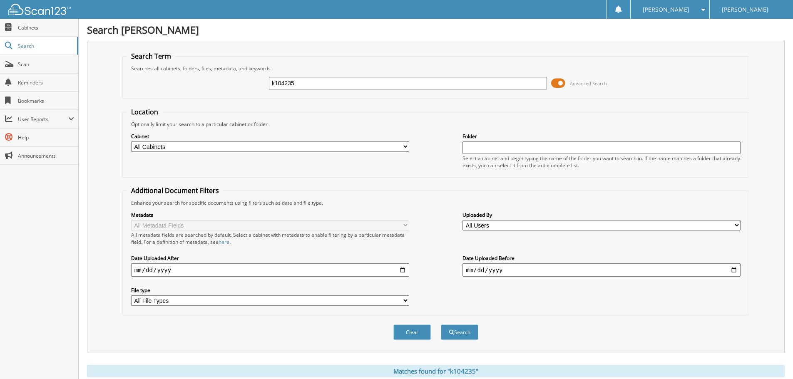
click at [376, 79] on div "k104235" at bounding box center [408, 83] width 278 height 14
drag, startPoint x: 392, startPoint y: 83, endPoint x: 0, endPoint y: 10, distance: 399.1
click at [0, 29] on body "[PERSON_NAME] Settings Logout [PERSON_NAME] Kia Close Cabinets Search Scan" at bounding box center [396, 307] width 793 height 615
type input "k052119a"
click at [441, 325] on button "Search" at bounding box center [459, 332] width 37 height 15
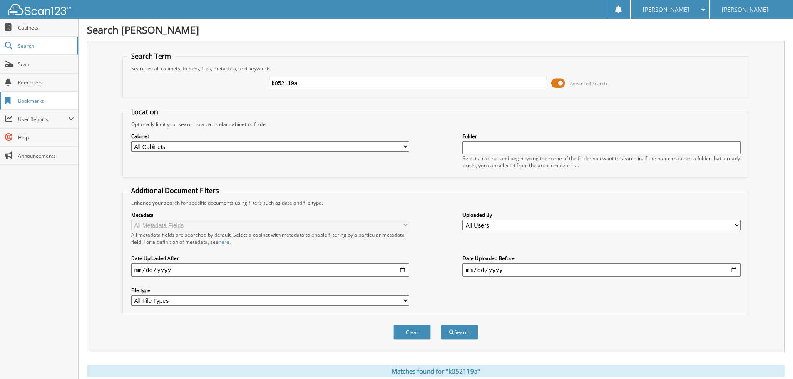
drag, startPoint x: 301, startPoint y: 79, endPoint x: 0, endPoint y: 106, distance: 302.4
click at [0, 110] on body "[PERSON_NAME] Settings Logout [PERSON_NAME] Kia Close Cabinets Search Scan" at bounding box center [396, 307] width 793 height 615
type input "k122744"
click at [441, 325] on button "Search" at bounding box center [459, 332] width 37 height 15
drag, startPoint x: 306, startPoint y: 85, endPoint x: 50, endPoint y: 52, distance: 258.1
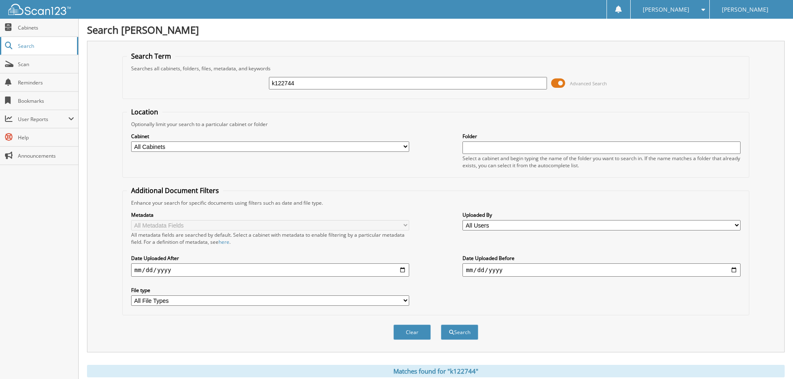
click at [73, 50] on body "[PERSON_NAME] Settings Logout [PERSON_NAME] Kia Close Cabinets Search Scan" at bounding box center [396, 307] width 793 height 615
type input "k223318"
click at [441, 325] on button "Search" at bounding box center [459, 332] width 37 height 15
drag, startPoint x: 325, startPoint y: 82, endPoint x: 64, endPoint y: 55, distance: 262.7
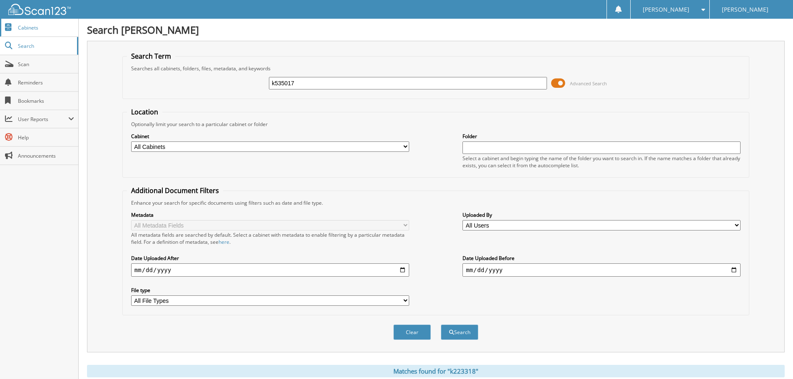
type input "k535017"
click at [441, 325] on button "Search" at bounding box center [459, 332] width 37 height 15
drag, startPoint x: 363, startPoint y: 81, endPoint x: 32, endPoint y: 75, distance: 330.8
click at [70, 77] on body "[PERSON_NAME] Settings Logout [PERSON_NAME] Kia Close Cabinets Search Scan" at bounding box center [396, 358] width 793 height 717
type input "a5447"
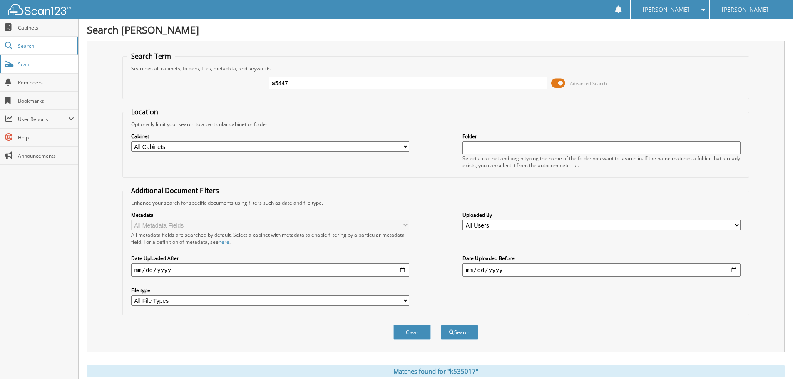
click at [441, 325] on button "Search" at bounding box center [459, 332] width 37 height 15
drag, startPoint x: 333, startPoint y: 81, endPoint x: 0, endPoint y: 69, distance: 333.1
click at [0, 69] on body "[PERSON_NAME] Settings Logout [PERSON_NAME] Kia Close Cabinets Search Scan" at bounding box center [396, 325] width 793 height 650
type input "k636315"
click at [441, 325] on button "Search" at bounding box center [459, 332] width 37 height 15
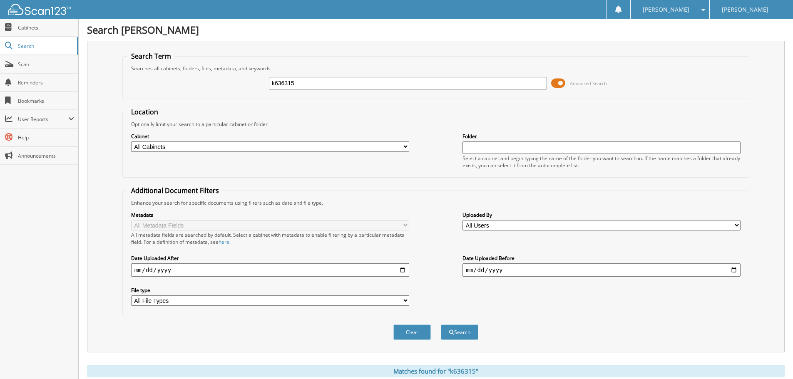
click at [487, 58] on fieldset "Search Term Searches all cabinets, folders, files, metadata, and keywords k6363…" at bounding box center [435, 75] width 627 height 47
drag, startPoint x: 226, startPoint y: 93, endPoint x: 0, endPoint y: -17, distance: 250.7
click at [0, 0] on html "[PERSON_NAME] Settings Logout [PERSON_NAME] Kia Close Cabinets Search" at bounding box center [396, 342] width 793 height 684
type input "a5378a"
click at [441, 325] on button "Search" at bounding box center [459, 332] width 37 height 15
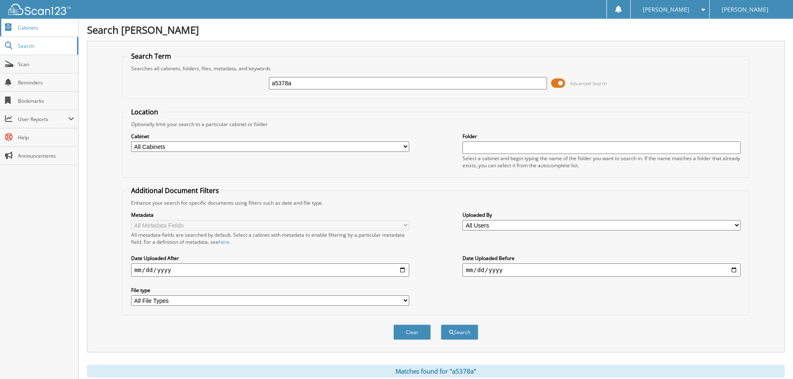
drag, startPoint x: 334, startPoint y: 79, endPoint x: 0, endPoint y: 20, distance: 339.3
click at [34, 49] on body "[PERSON_NAME] Settings Logout [PERSON_NAME] Kia Close Cabinets Search Scan" at bounding box center [396, 342] width 793 height 684
type input "k071632"
click at [441, 325] on button "Search" at bounding box center [459, 332] width 37 height 15
drag, startPoint x: 303, startPoint y: 82, endPoint x: 73, endPoint y: 28, distance: 236.0
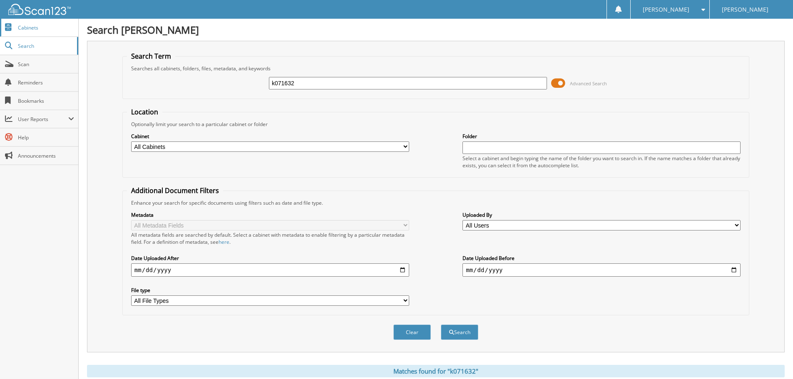
click at [179, 69] on fieldset "Search Term Searches all cabinets, folders, files, metadata, and keywords k0716…" at bounding box center [435, 75] width 627 height 47
type input "k089398"
click at [441, 325] on button "Search" at bounding box center [459, 332] width 37 height 15
type input "n nnbvc nbnmk089398"
